Goal: Task Accomplishment & Management: Use online tool/utility

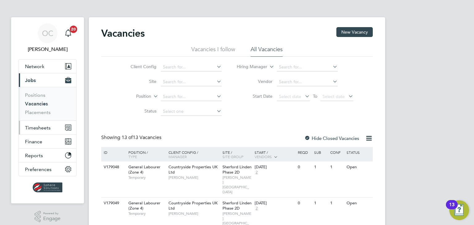
click at [44, 129] on span "Timesheets" at bounding box center [38, 128] width 26 height 6
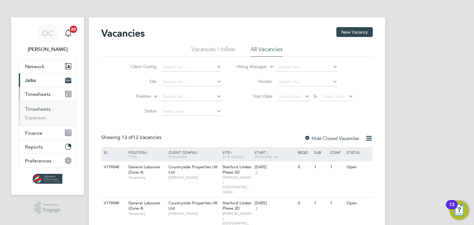
click at [48, 111] on link "Timesheets" at bounding box center [38, 109] width 26 height 6
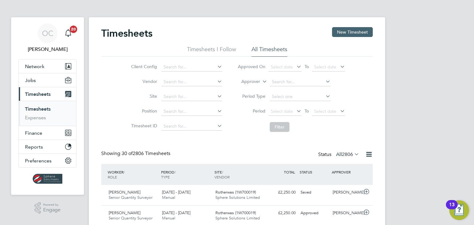
click at [343, 34] on button "New Timesheet" at bounding box center [352, 32] width 41 height 10
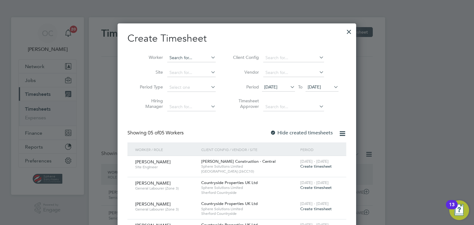
click at [187, 59] on input at bounding box center [191, 58] width 48 height 9
click at [187, 64] on li "[PERSON_NAME]" at bounding box center [195, 66] width 57 height 8
type input "[PERSON_NAME]"
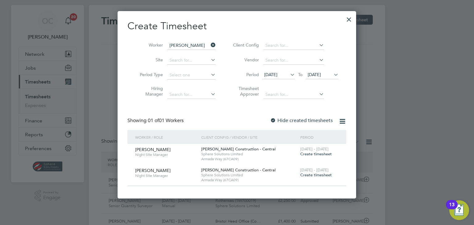
drag, startPoint x: 170, startPoint y: 169, endPoint x: 186, endPoint y: 171, distance: 15.8
click at [186, 171] on div "[PERSON_NAME] Night Site Manager" at bounding box center [166, 173] width 66 height 17
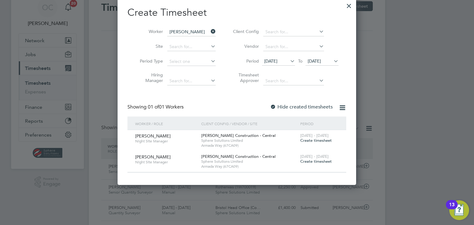
scroll to position [26, 0]
click at [315, 162] on span "Create timesheet" at bounding box center [315, 161] width 31 height 5
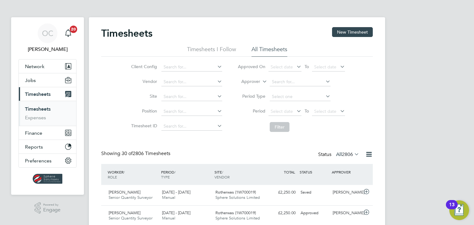
scroll to position [3, 3]
